Goal: Entertainment & Leisure: Consume media (video, audio)

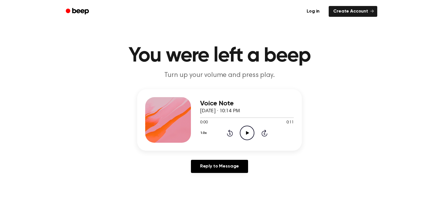
click at [243, 132] on icon "Play Audio" at bounding box center [247, 133] width 15 height 15
click at [248, 133] on icon "Play Audio" at bounding box center [247, 133] width 15 height 15
click at [248, 133] on icon "Pause Audio" at bounding box center [247, 133] width 15 height 15
click at [248, 133] on icon "Play Audio" at bounding box center [247, 133] width 15 height 15
click at [248, 133] on icon "Pause Audio" at bounding box center [247, 133] width 15 height 15
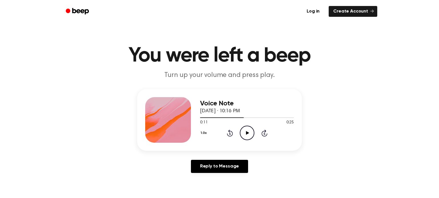
click at [248, 133] on icon "Play Audio" at bounding box center [247, 133] width 15 height 15
click at [248, 133] on icon "Pause Audio" at bounding box center [247, 133] width 15 height 15
click at [247, 133] on icon at bounding box center [247, 133] width 3 height 4
click at [247, 133] on icon "Pause Audio" at bounding box center [247, 133] width 15 height 15
click at [247, 133] on icon at bounding box center [247, 133] width 3 height 4
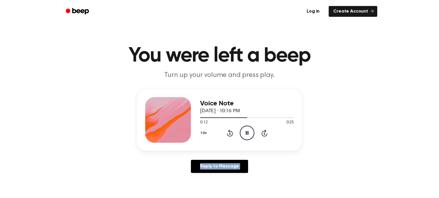
click at [247, 133] on icon "Pause Audio" at bounding box center [247, 133] width 15 height 15
click at [247, 133] on icon at bounding box center [247, 133] width 3 height 4
click at [247, 133] on icon "Pause Audio" at bounding box center [247, 133] width 15 height 15
click at [247, 133] on icon at bounding box center [247, 133] width 3 height 4
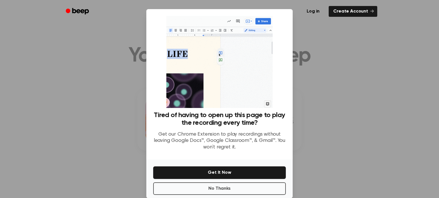
click at [247, 133] on p "Get our Chrome Extension to play recordings without leaving Google Docs™, Googl…" at bounding box center [219, 141] width 132 height 19
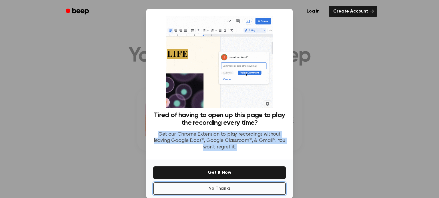
click at [249, 193] on button "No Thanks" at bounding box center [219, 189] width 132 height 13
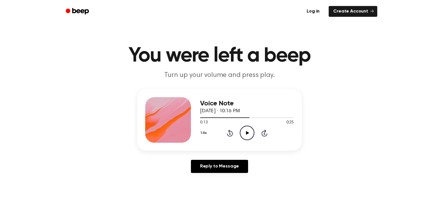
click at [247, 133] on icon at bounding box center [247, 133] width 3 height 4
click at [247, 133] on icon "Pause Audio" at bounding box center [247, 133] width 15 height 15
click at [247, 133] on icon at bounding box center [247, 133] width 3 height 4
click at [247, 133] on icon "Pause Audio" at bounding box center [247, 133] width 15 height 15
click at [247, 133] on icon at bounding box center [247, 133] width 3 height 4
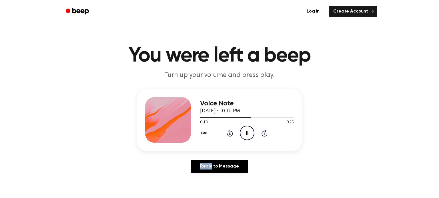
click at [247, 133] on icon "Pause Audio" at bounding box center [247, 133] width 15 height 15
click at [247, 133] on icon at bounding box center [247, 133] width 3 height 4
click at [247, 133] on icon "Pause Audio" at bounding box center [247, 133] width 15 height 15
click at [247, 133] on icon at bounding box center [247, 133] width 3 height 4
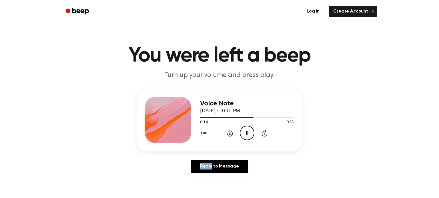
click at [247, 133] on icon "Pause Audio" at bounding box center [247, 133] width 15 height 15
click at [247, 133] on icon at bounding box center [247, 133] width 3 height 4
click at [247, 133] on icon "Pause Audio" at bounding box center [247, 133] width 15 height 15
click at [247, 133] on icon at bounding box center [247, 133] width 3 height 4
click at [247, 133] on icon "Pause Audio" at bounding box center [247, 133] width 15 height 15
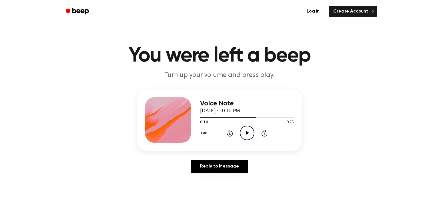
click at [251, 134] on icon "Play Audio" at bounding box center [247, 133] width 15 height 15
click at [251, 134] on icon "Pause Audio" at bounding box center [247, 133] width 15 height 15
click at [251, 134] on icon "Play Audio" at bounding box center [247, 133] width 15 height 15
click at [250, 134] on icon "Pause Audio" at bounding box center [247, 133] width 15 height 15
click at [246, 139] on icon "Play Audio" at bounding box center [247, 133] width 15 height 15
